Goal: Task Accomplishment & Management: Manage account settings

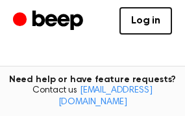
click at [25, 24] on icon "Beep" at bounding box center [49, 20] width 73 height 25
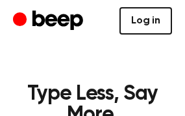
click at [154, 19] on link "Log in" at bounding box center [145, 20] width 53 height 27
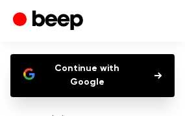
scroll to position [130, 0]
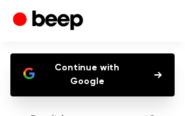
click at [72, 81] on button "Continue with Google" at bounding box center [92, 74] width 164 height 43
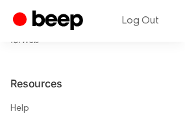
scroll to position [1047, 0]
